Goal: Information Seeking & Learning: Learn about a topic

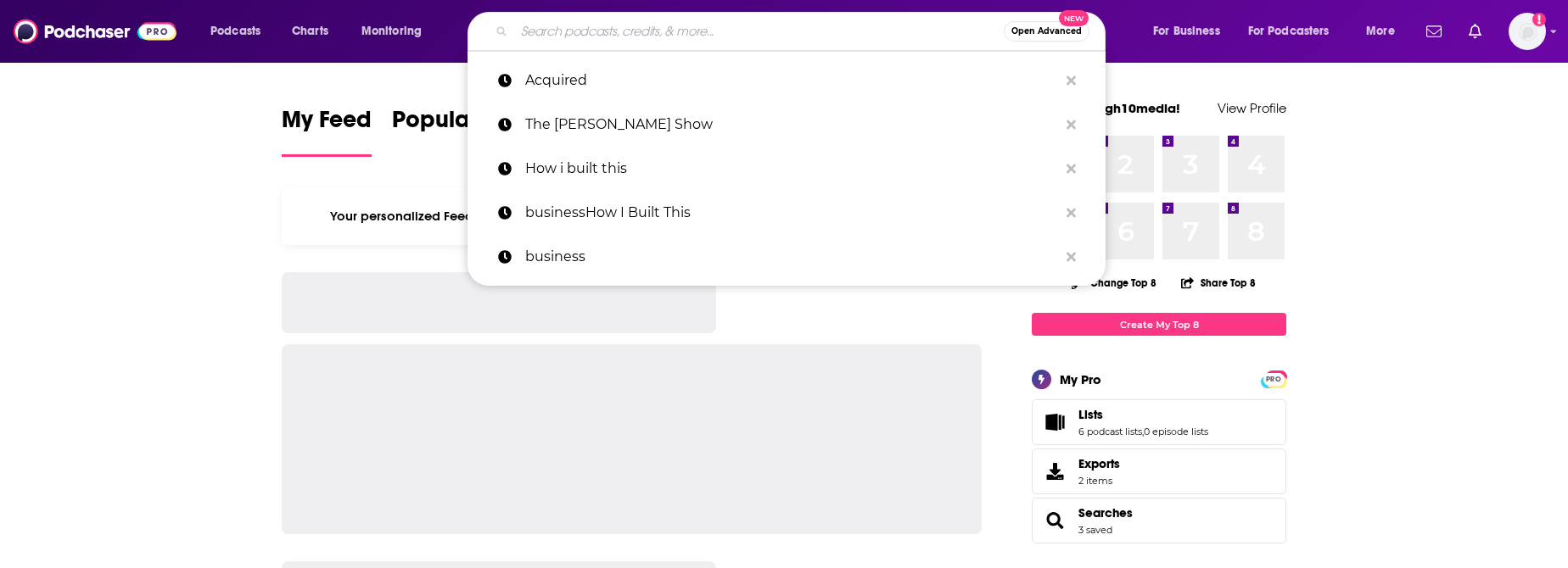
click at [779, 30] on input "Search podcasts, credits, & more..." at bounding box center [759, 31] width 490 height 28
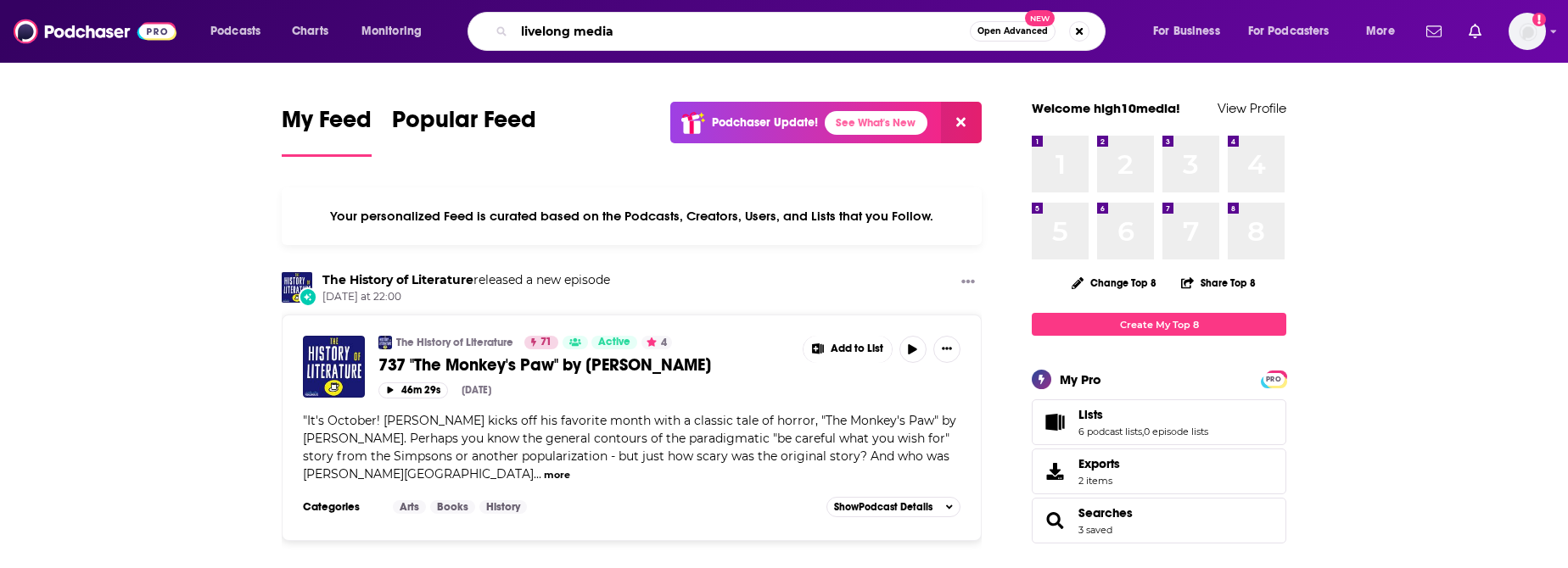
type input "livelong media"
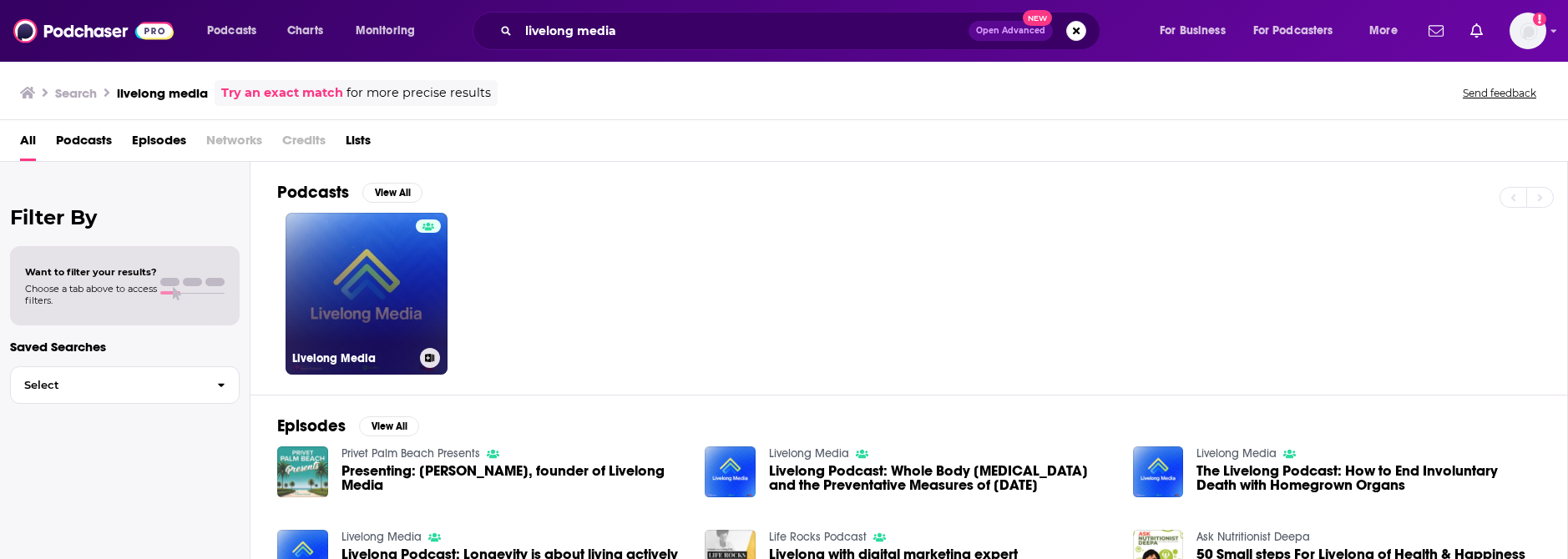
click at [343, 343] on link "Livelong Media" at bounding box center [366, 293] width 162 height 162
